Goal: Check status: Check status

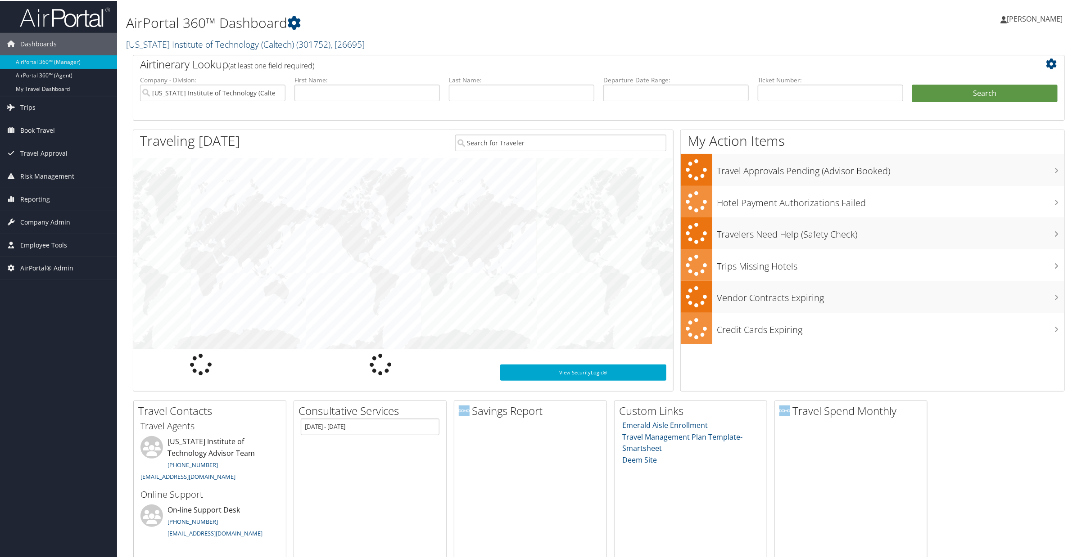
click at [187, 45] on link "California Institute of Technology (Caltech) ( 301752 ) , [ 26695 ]" at bounding box center [245, 43] width 239 height 12
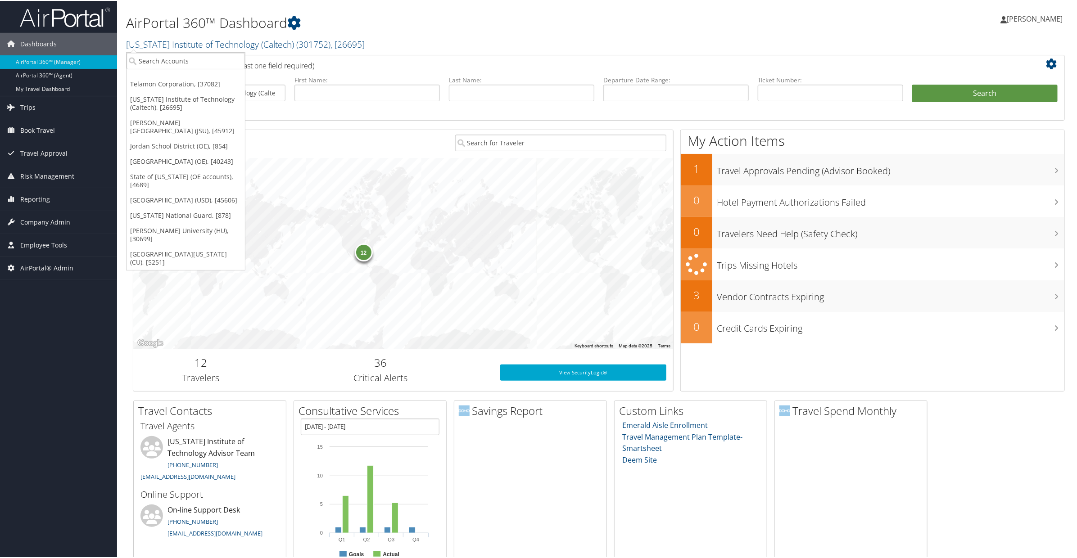
click at [376, 10] on div "AirPortal 360™ Dashboard California Institute of Technology (Caltech) ( 301752 …" at bounding box center [441, 28] width 630 height 46
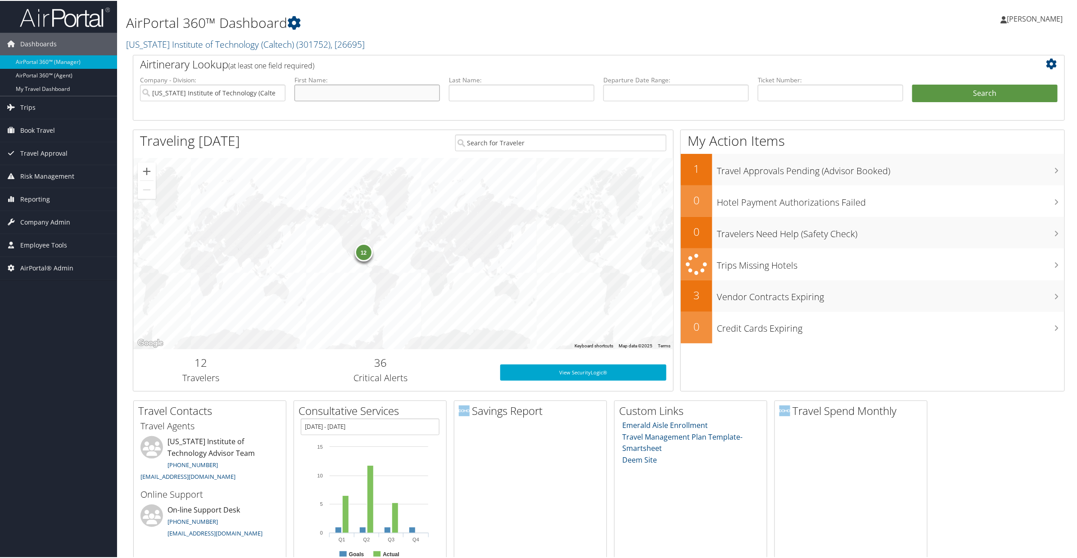
click at [323, 88] on input "text" at bounding box center [366, 92] width 145 height 17
type input "dexter"
click at [912, 84] on button "Search" at bounding box center [984, 93] width 145 height 18
